Goal: Task Accomplishment & Management: Manage account settings

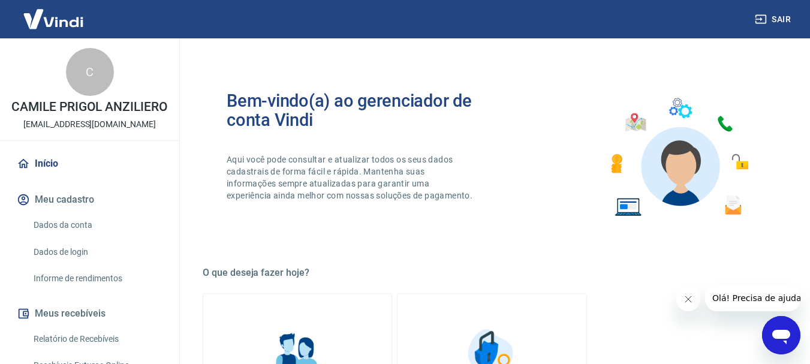
click at [101, 348] on link "Relatório de Recebíveis" at bounding box center [97, 339] width 136 height 25
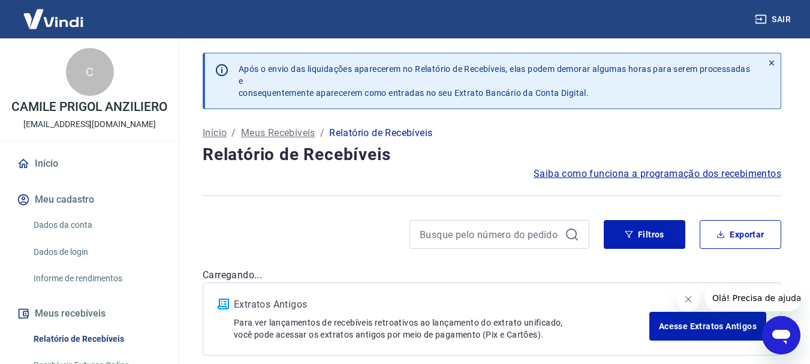
scroll to position [58, 0]
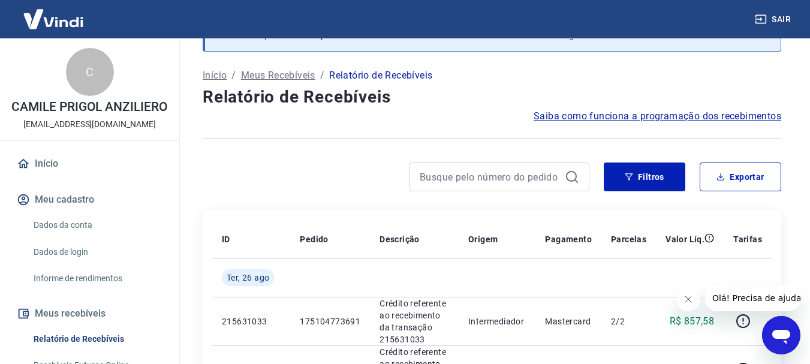
click at [687, 299] on icon "Fechar mensagem da empresa" at bounding box center [688, 299] width 10 height 10
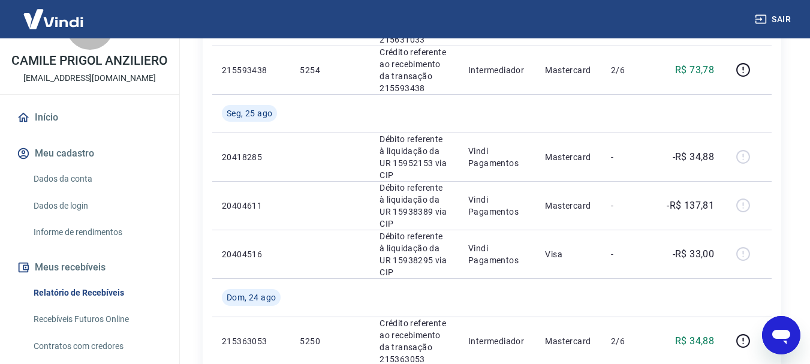
scroll to position [60, 0]
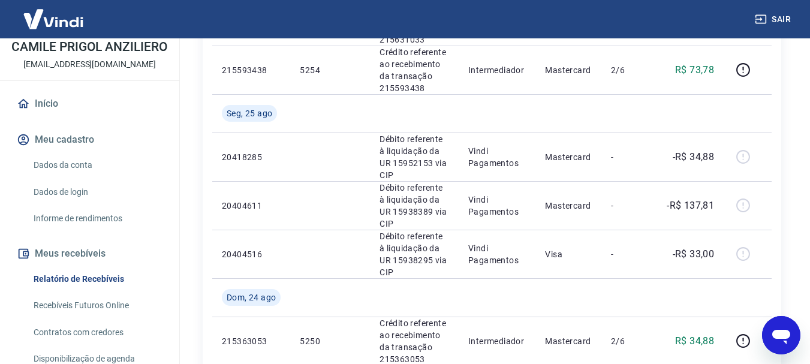
click at [87, 318] on link "Recebíveis Futuros Online" at bounding box center [97, 305] width 136 height 25
